Goal: Find specific page/section: Find specific page/section

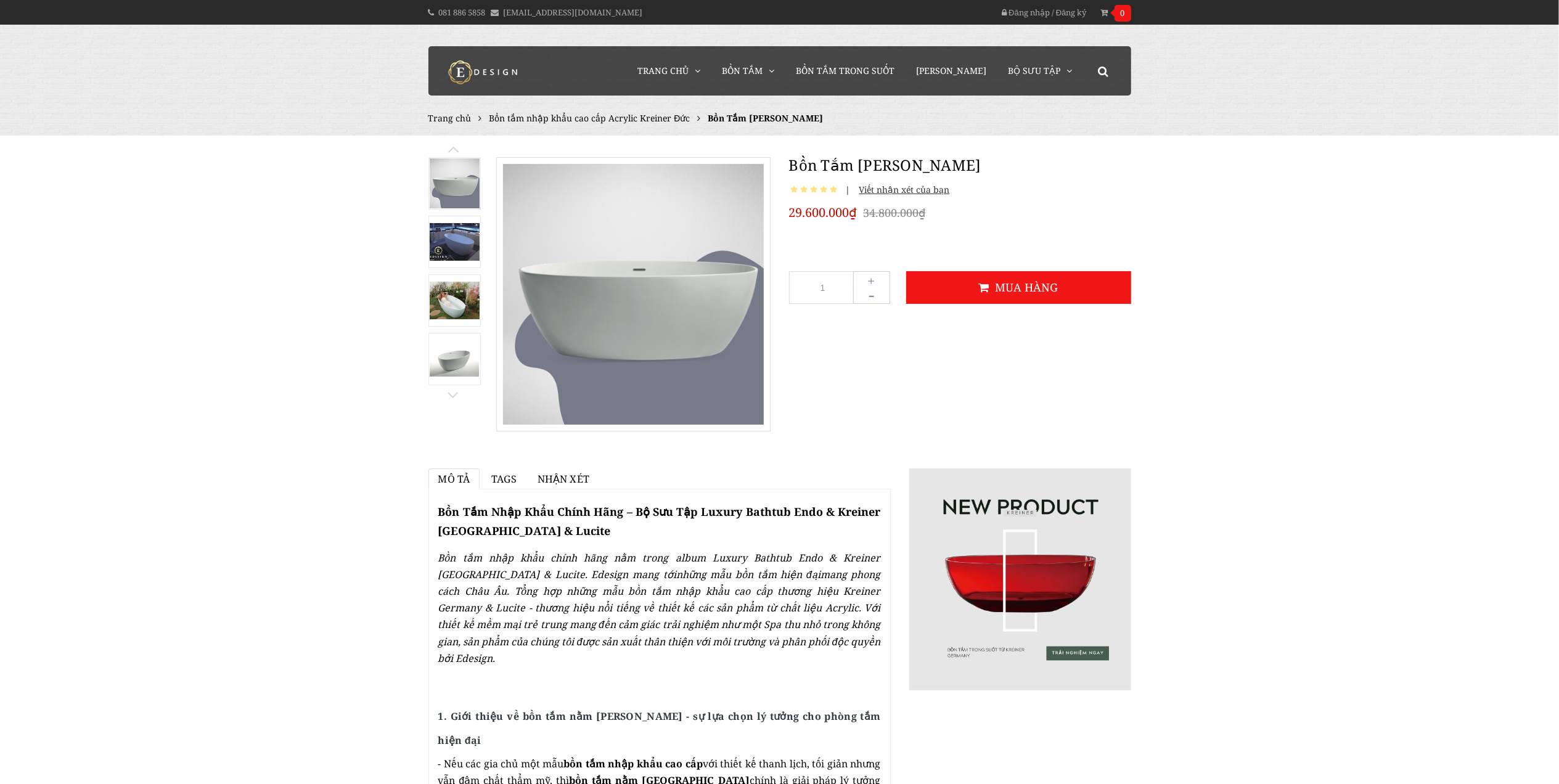
click at [459, 303] on img at bounding box center [454, 300] width 50 height 38
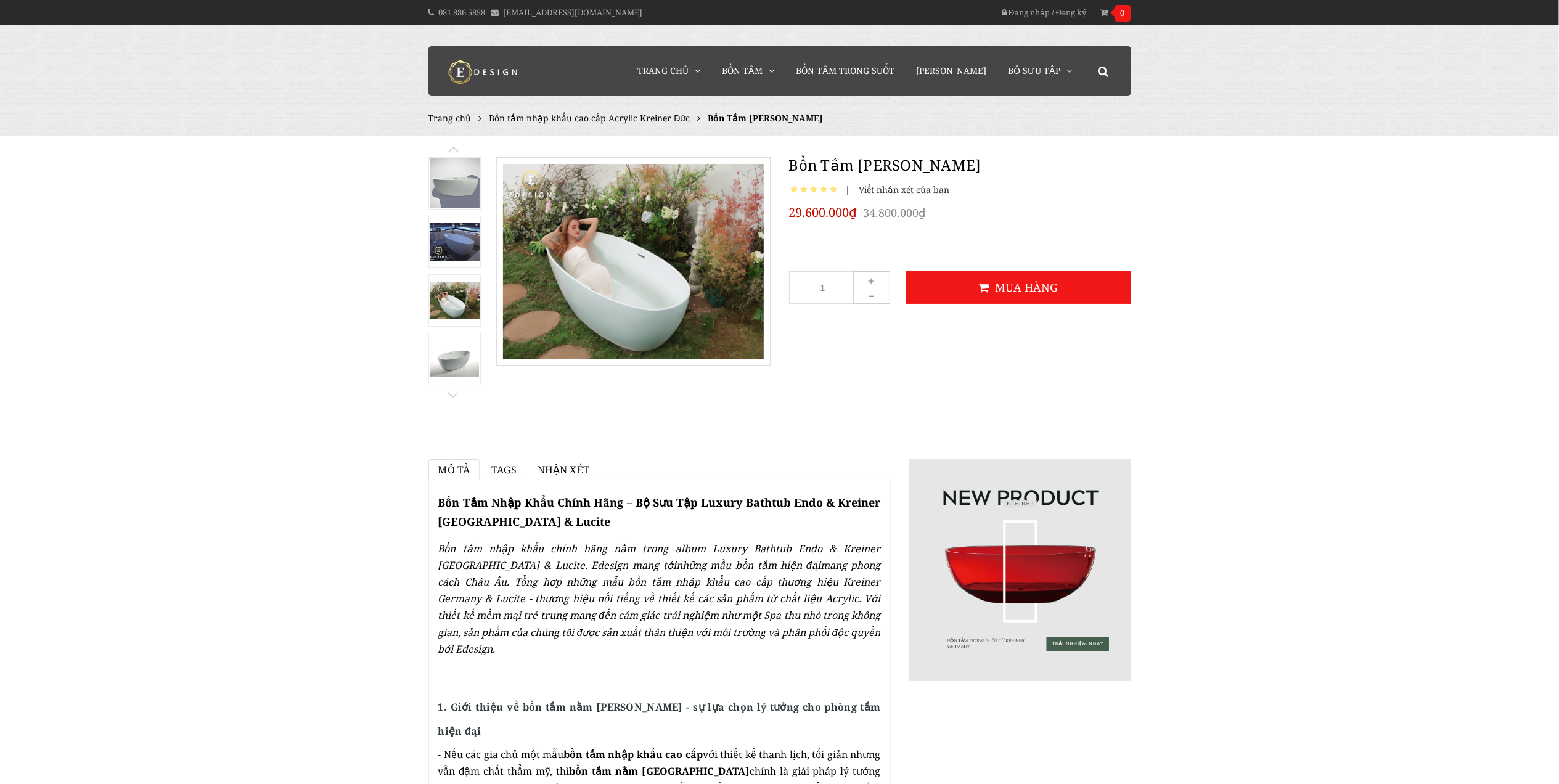
click at [459, 238] on img at bounding box center [454, 241] width 50 height 38
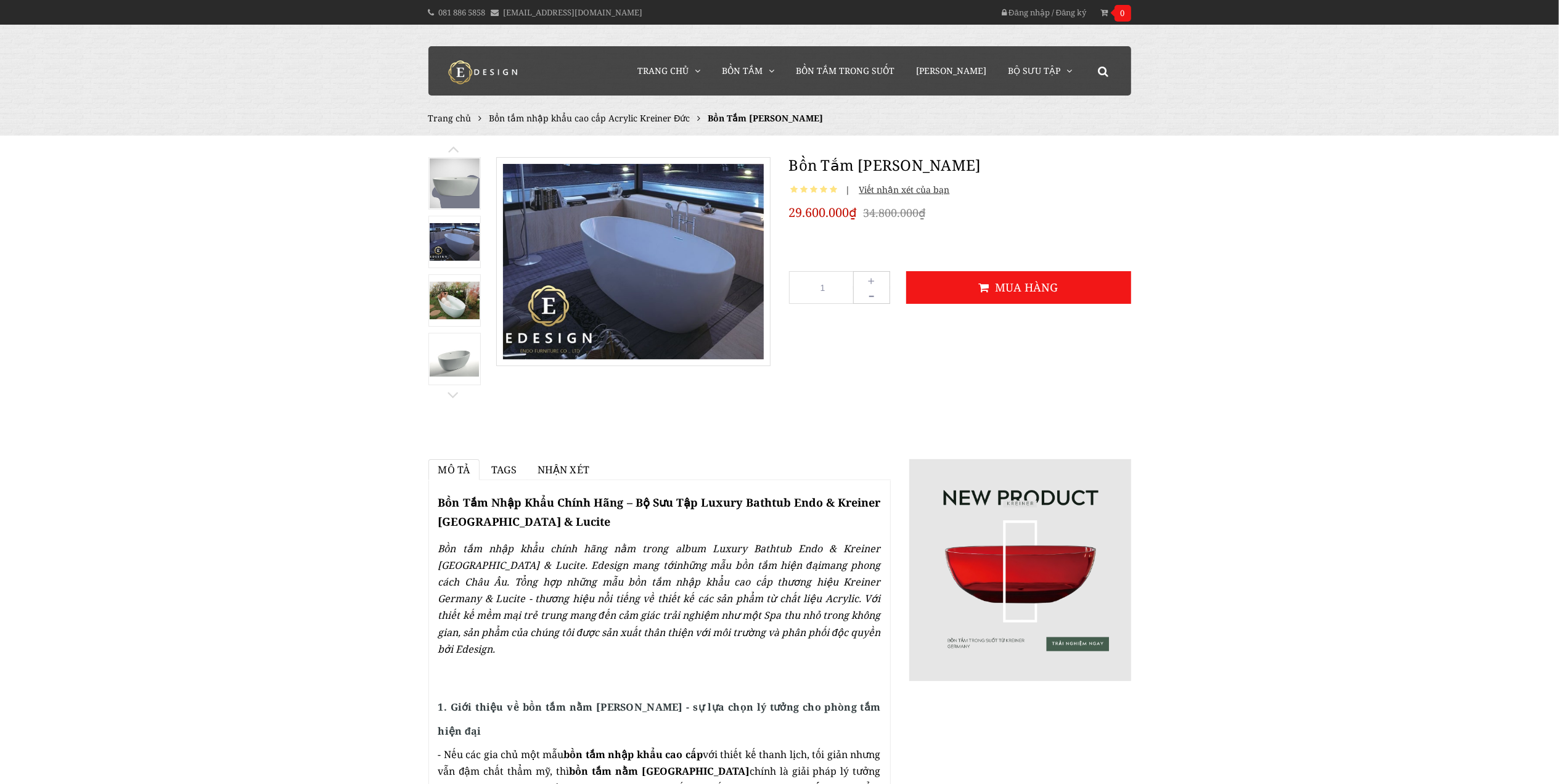
click at [461, 183] on img at bounding box center [454, 183] width 50 height 50
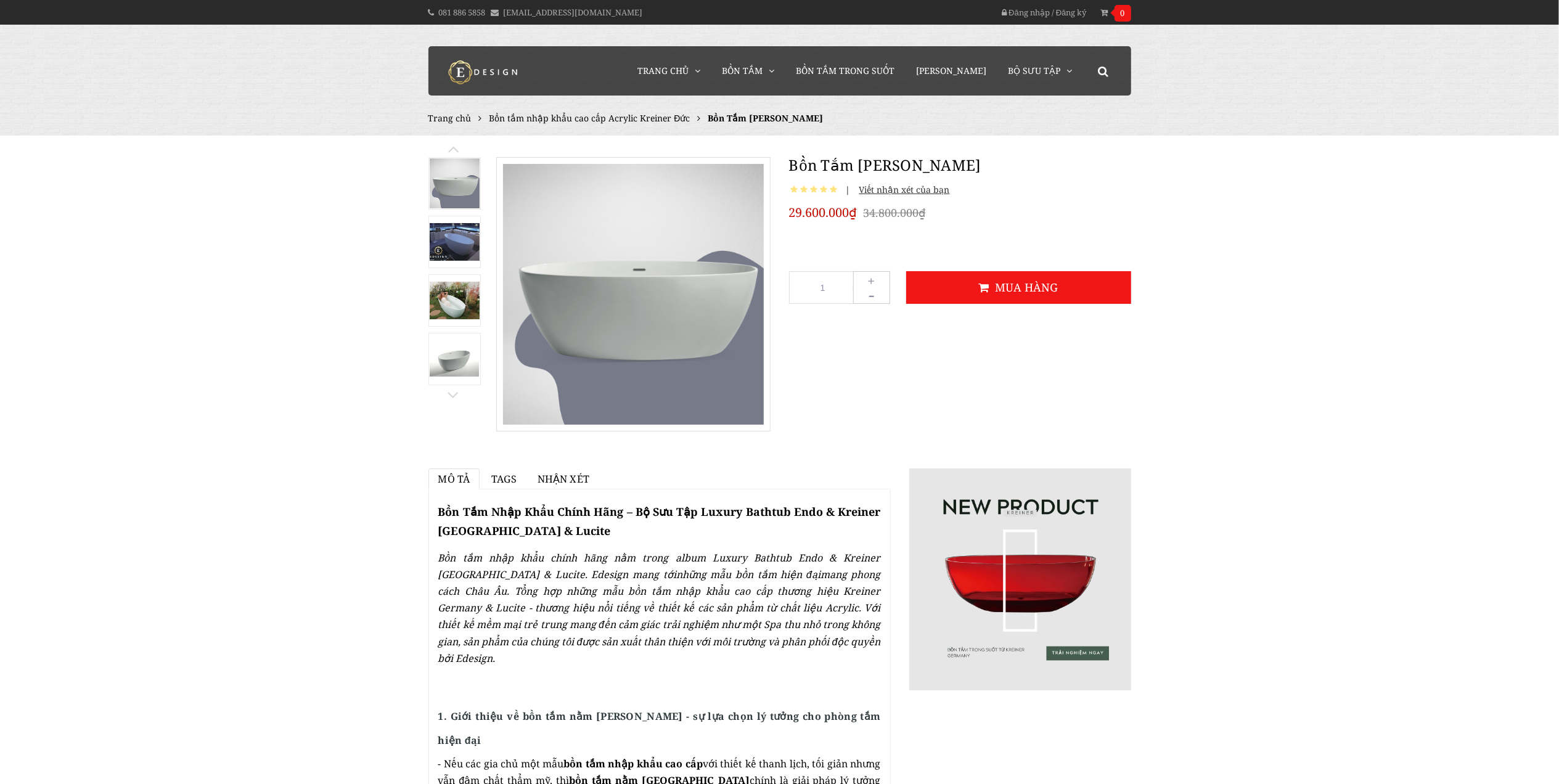
click at [457, 236] on img at bounding box center [454, 241] width 50 height 38
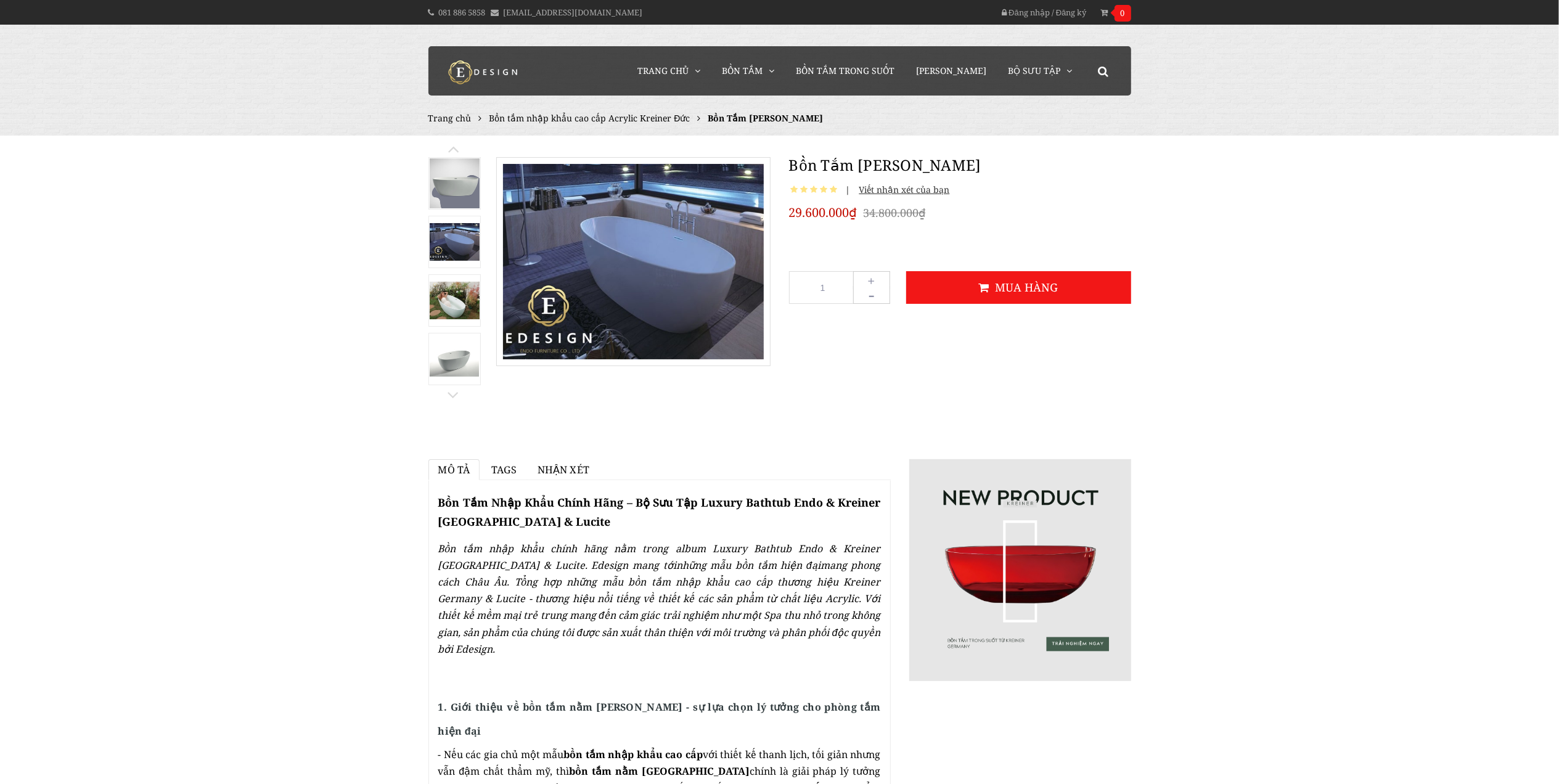
click at [454, 294] on img at bounding box center [454, 300] width 50 height 38
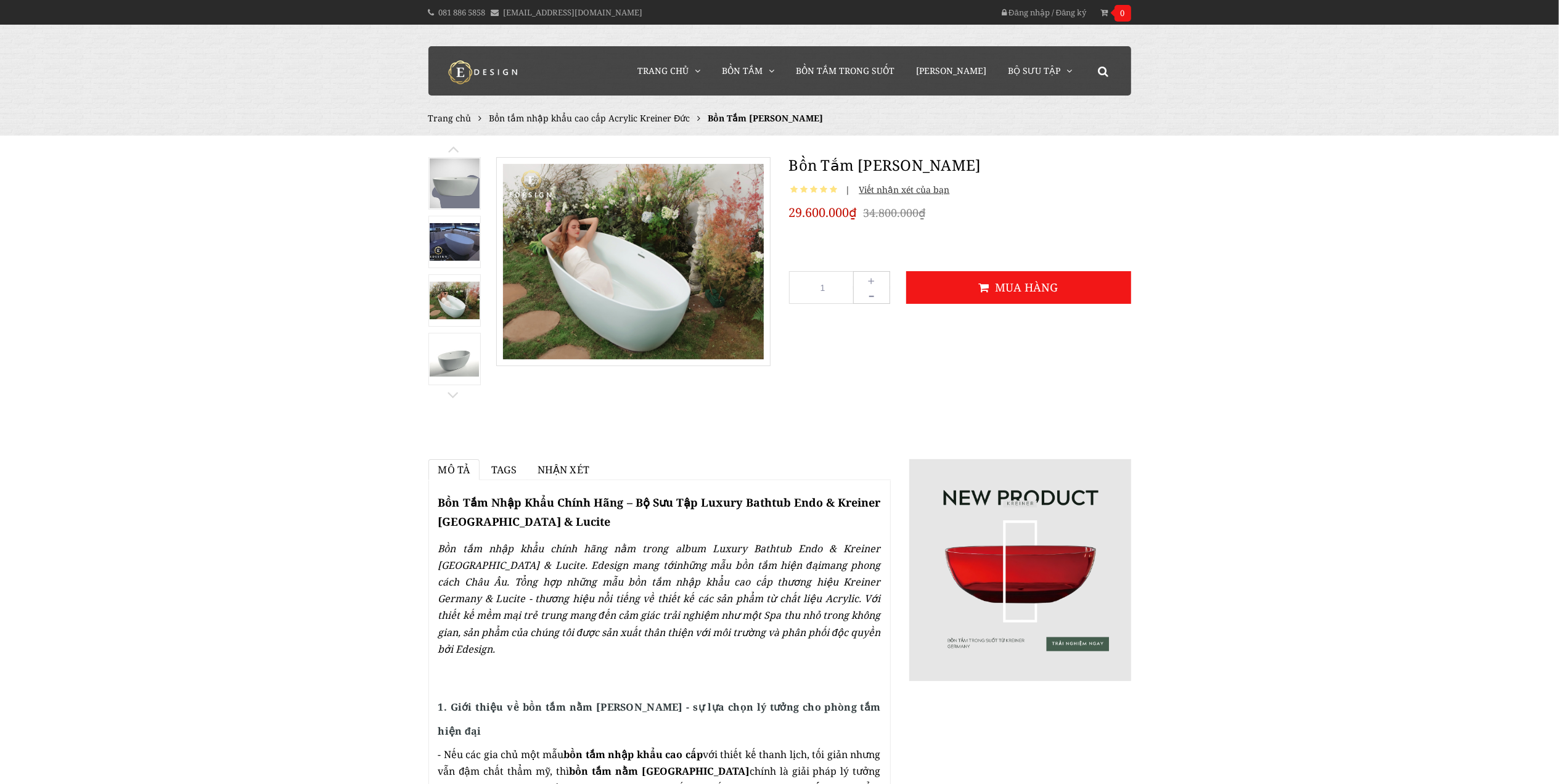
click at [455, 363] on img at bounding box center [454, 359] width 50 height 35
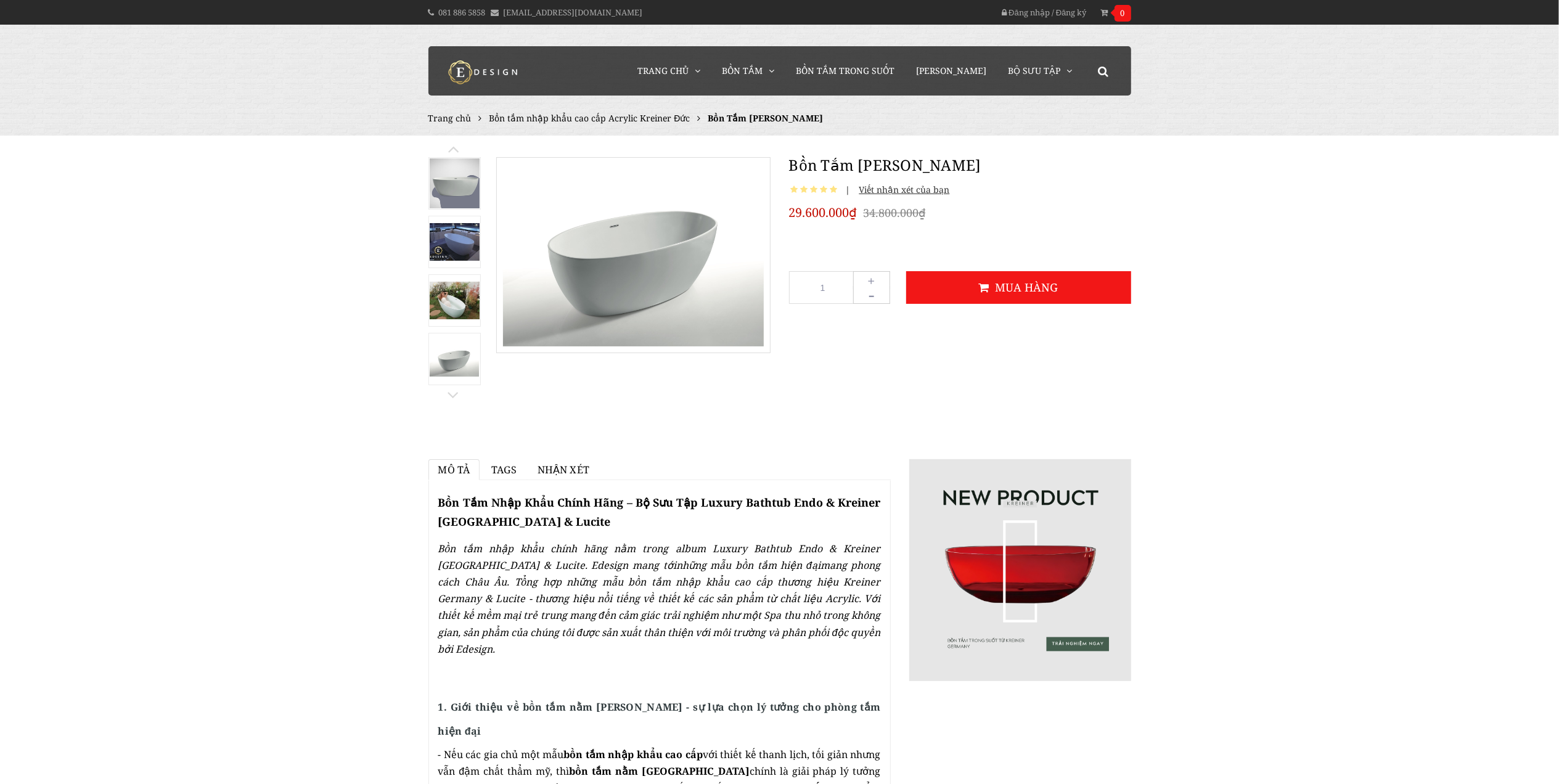
click at [454, 257] on img at bounding box center [454, 241] width 50 height 38
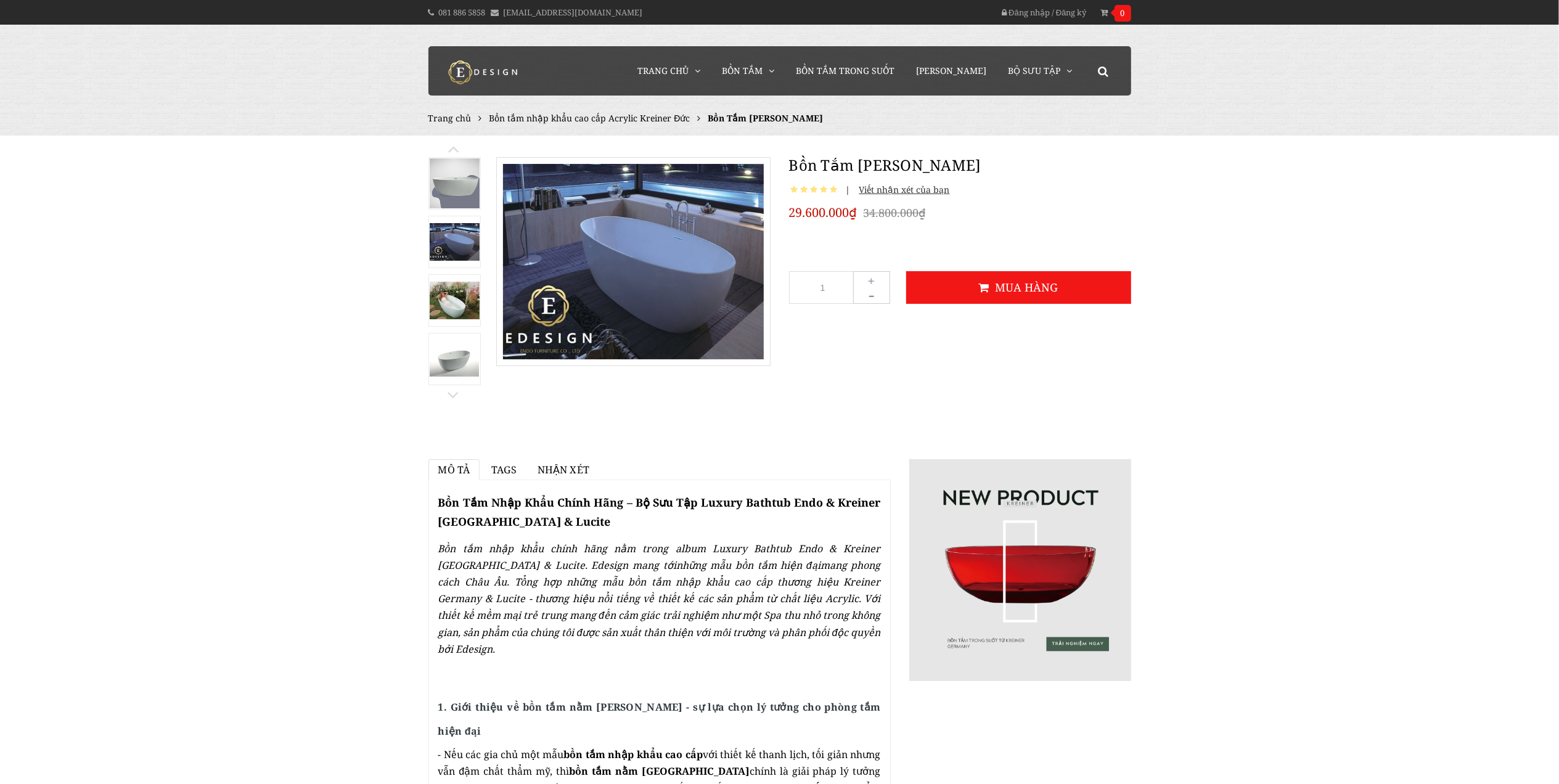
click at [452, 183] on img at bounding box center [454, 183] width 50 height 50
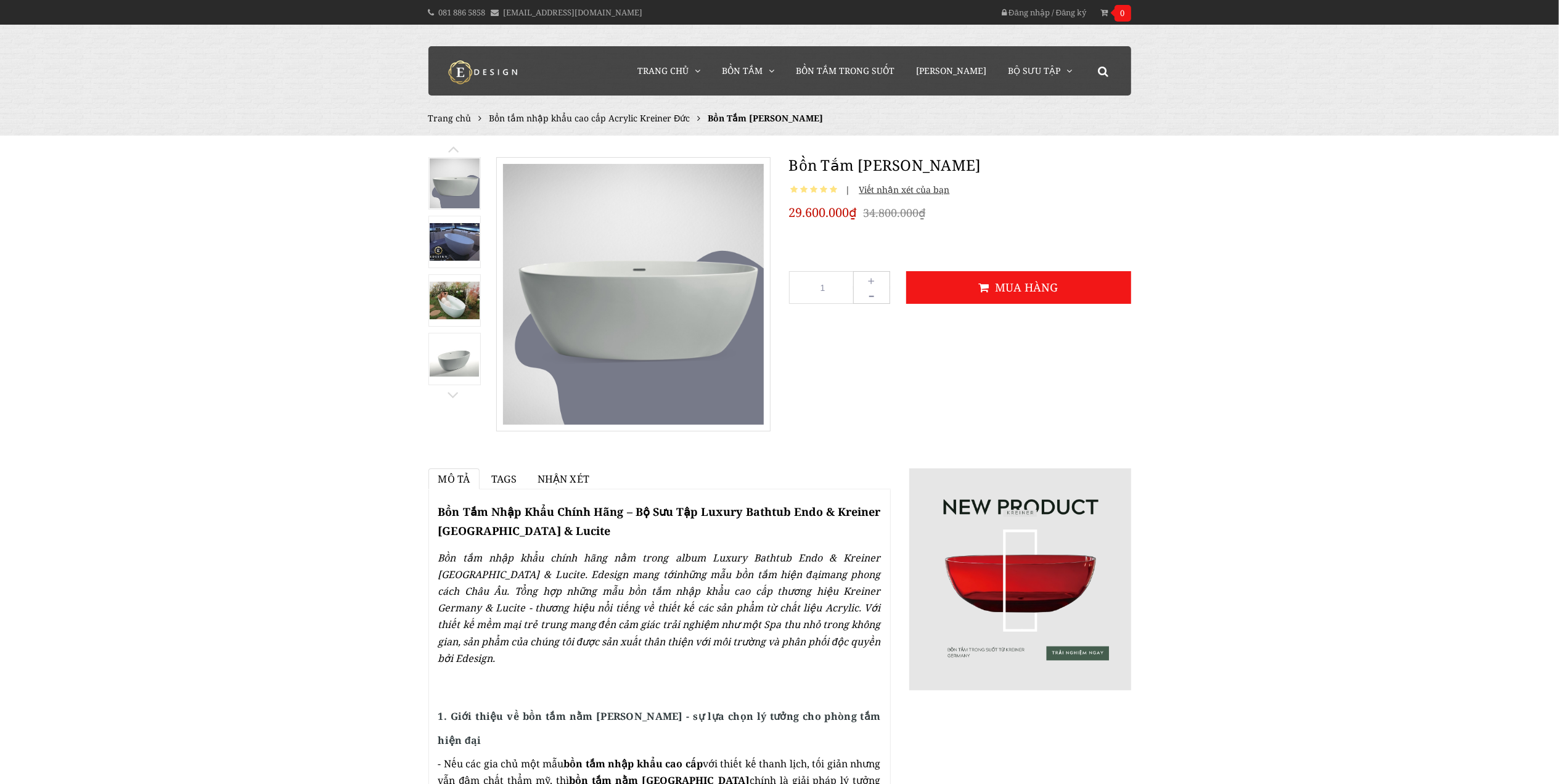
click at [464, 240] on img at bounding box center [454, 241] width 50 height 38
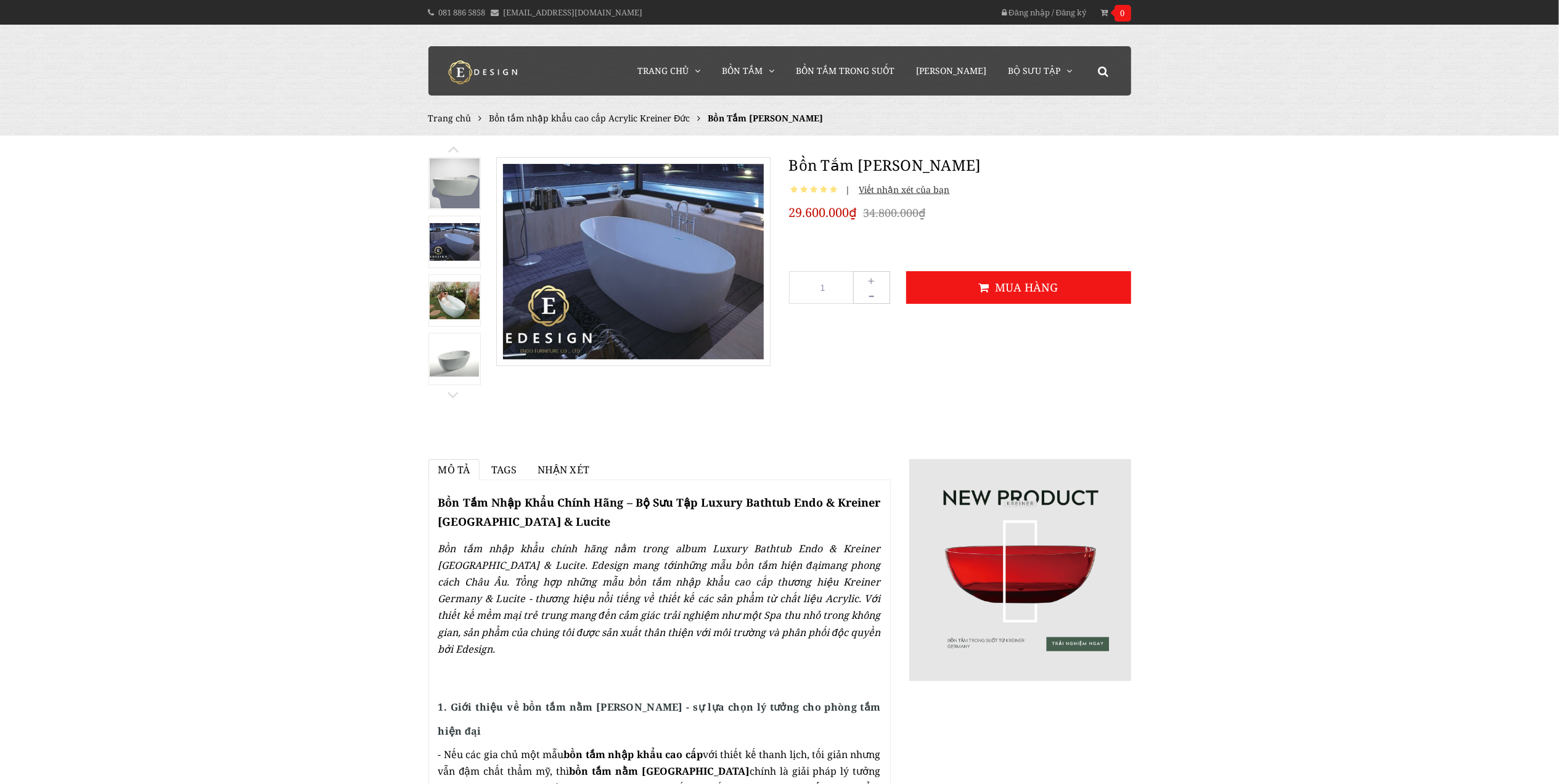
click at [464, 292] on img at bounding box center [454, 300] width 50 height 38
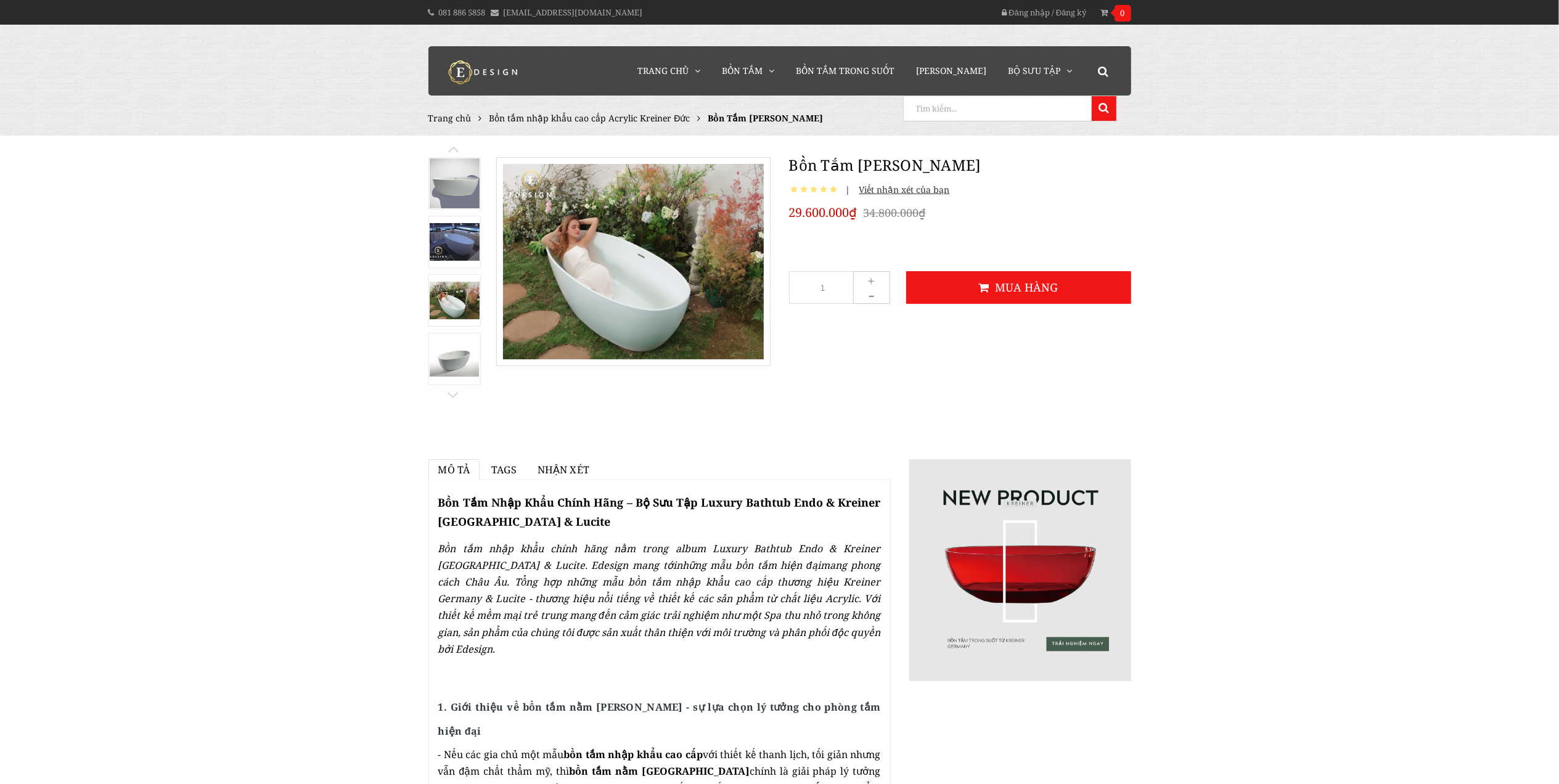
click at [1103, 69] on icon at bounding box center [1103, 71] width 10 height 11
click at [1096, 73] on div at bounding box center [1103, 70] width 37 height 49
click at [1042, 106] on input "search" at bounding box center [996, 108] width 185 height 24
paste input "H4007"
type input "H4007"
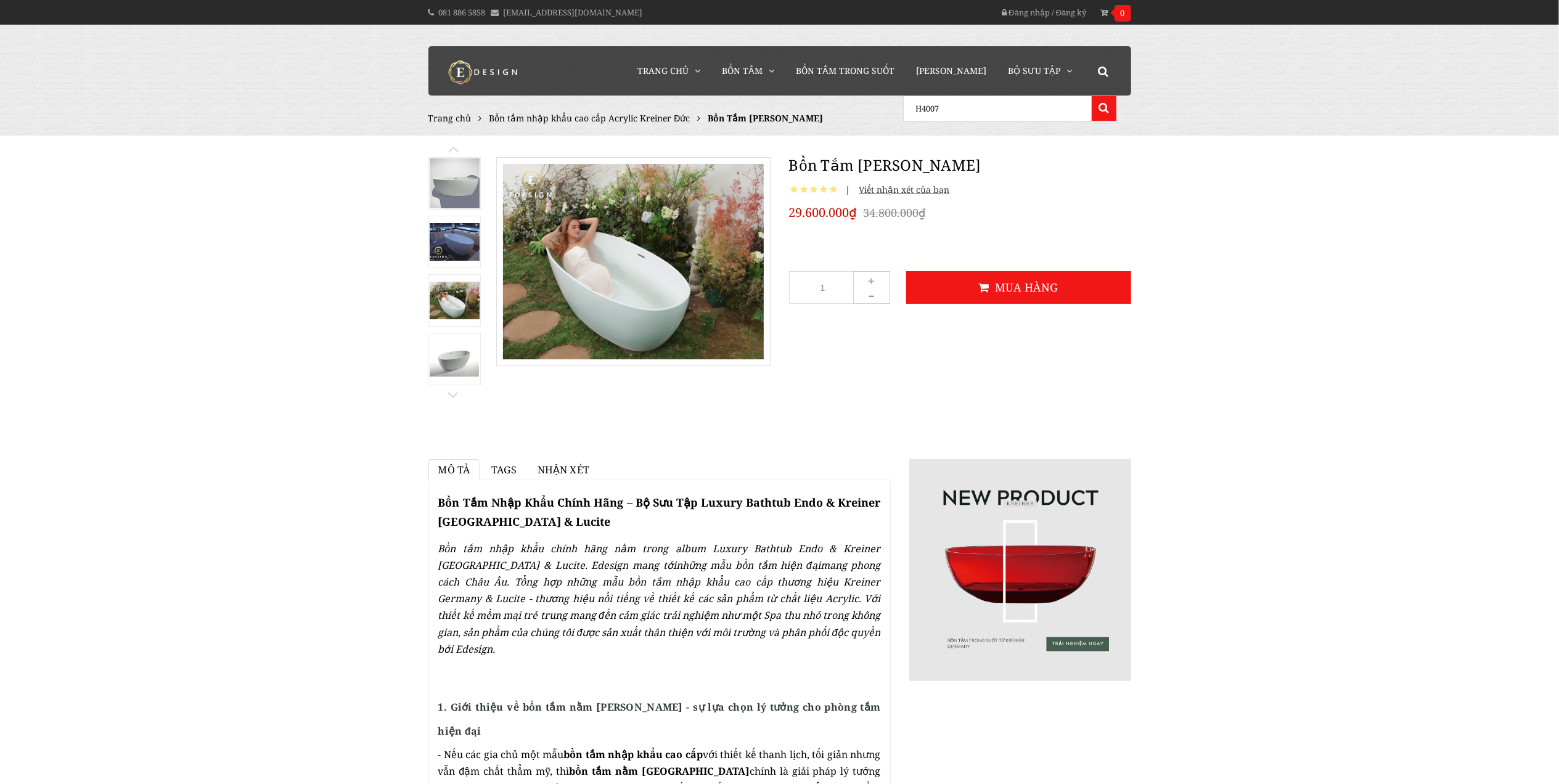
click at [1092, 96] on button at bounding box center [1104, 108] width 24 height 24
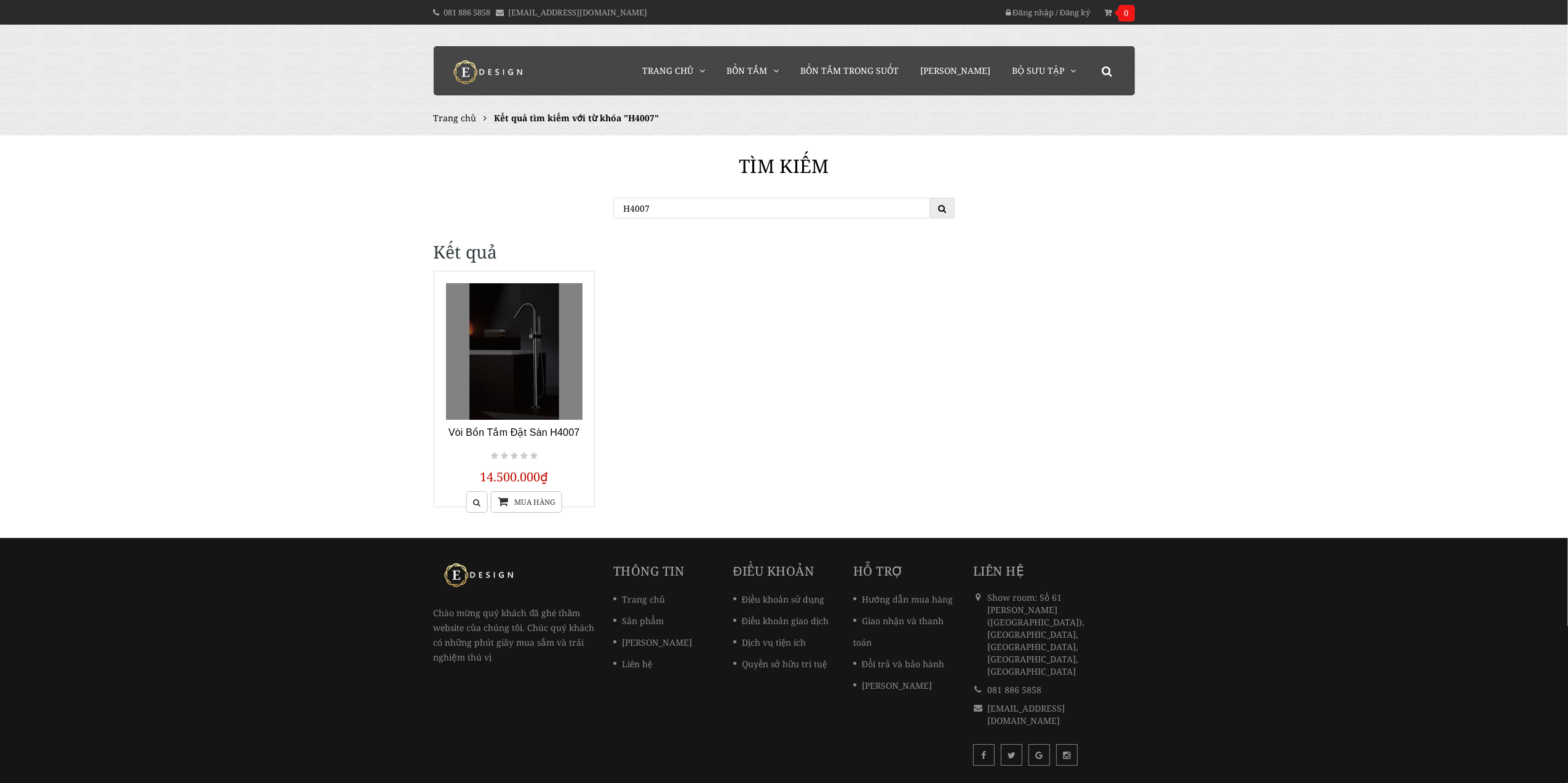
click at [488, 376] on link at bounding box center [514, 351] width 137 height 138
